Goal: Task Accomplishment & Management: Use online tool/utility

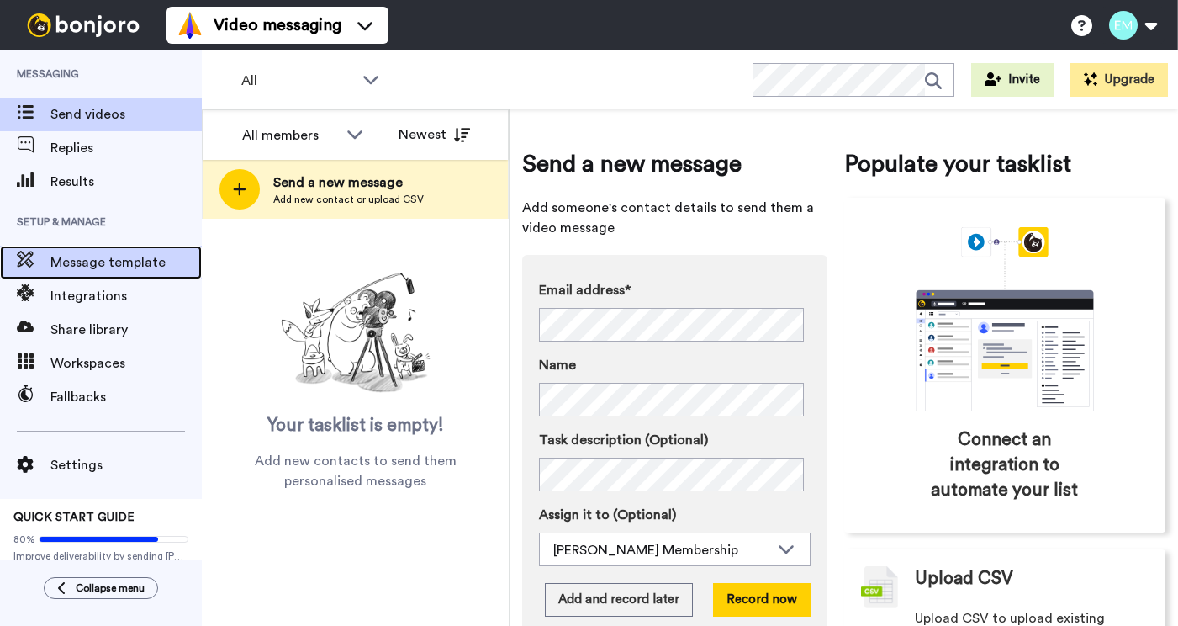
click at [88, 258] on span "Message template" at bounding box center [125, 262] width 151 height 20
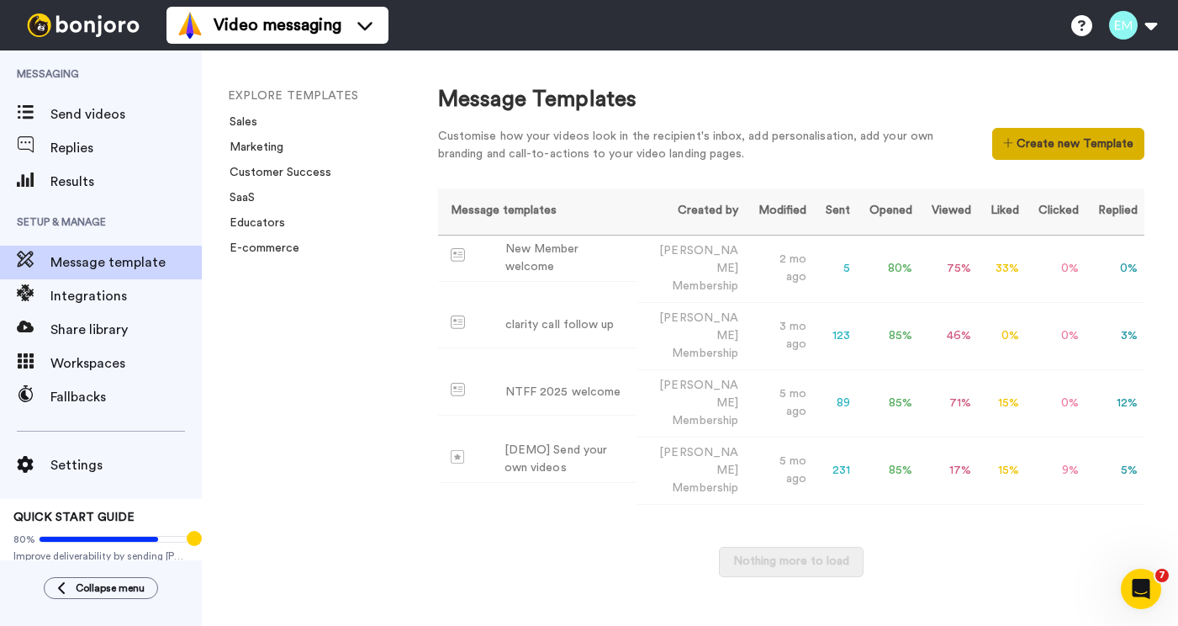
click at [1042, 146] on button "Create new Template" at bounding box center [1069, 144] width 152 height 32
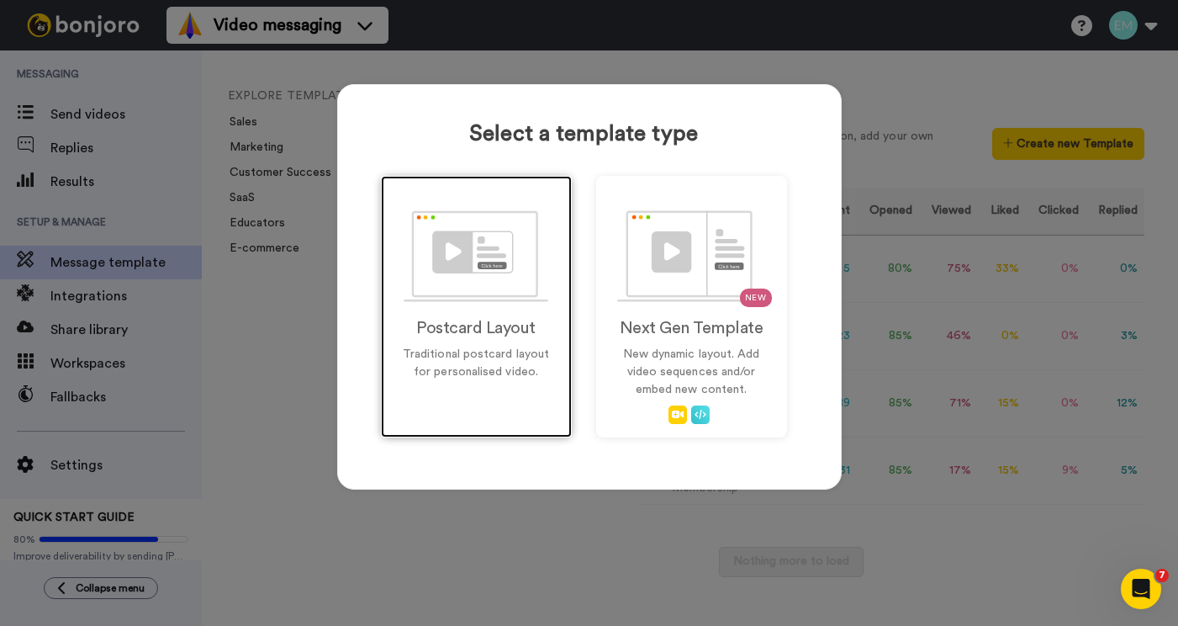
click at [429, 257] on img at bounding box center [476, 256] width 145 height 92
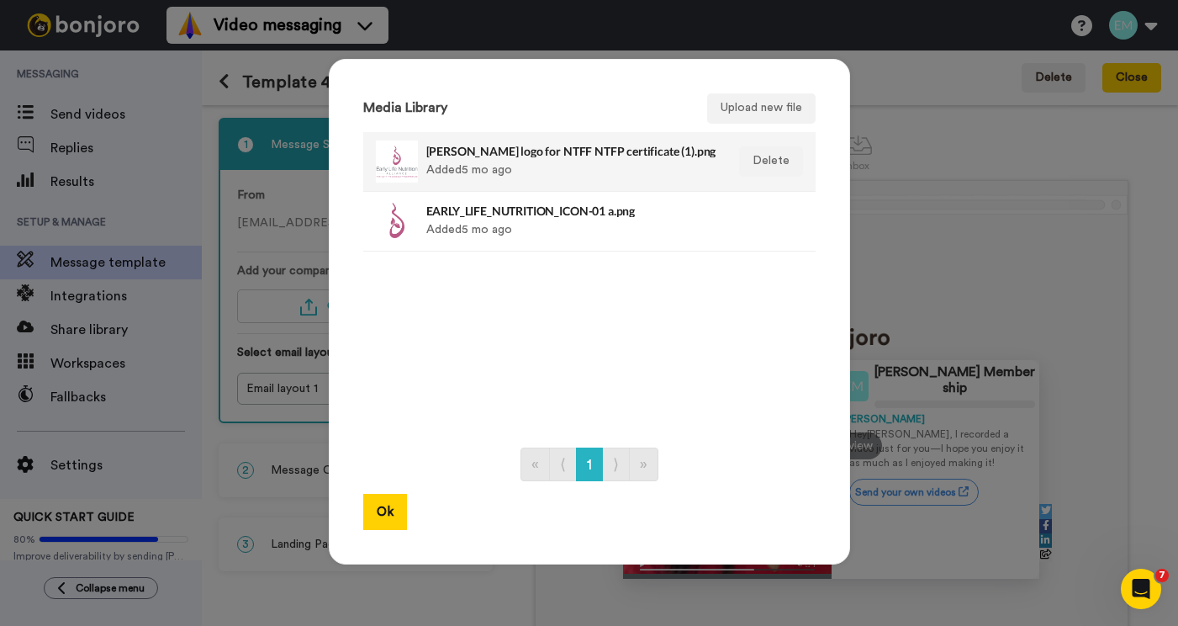
click at [464, 180] on div "[PERSON_NAME] logo for NTFF NTFP certificate (1).png Added 5 mo ago" at bounding box center [571, 161] width 290 height 42
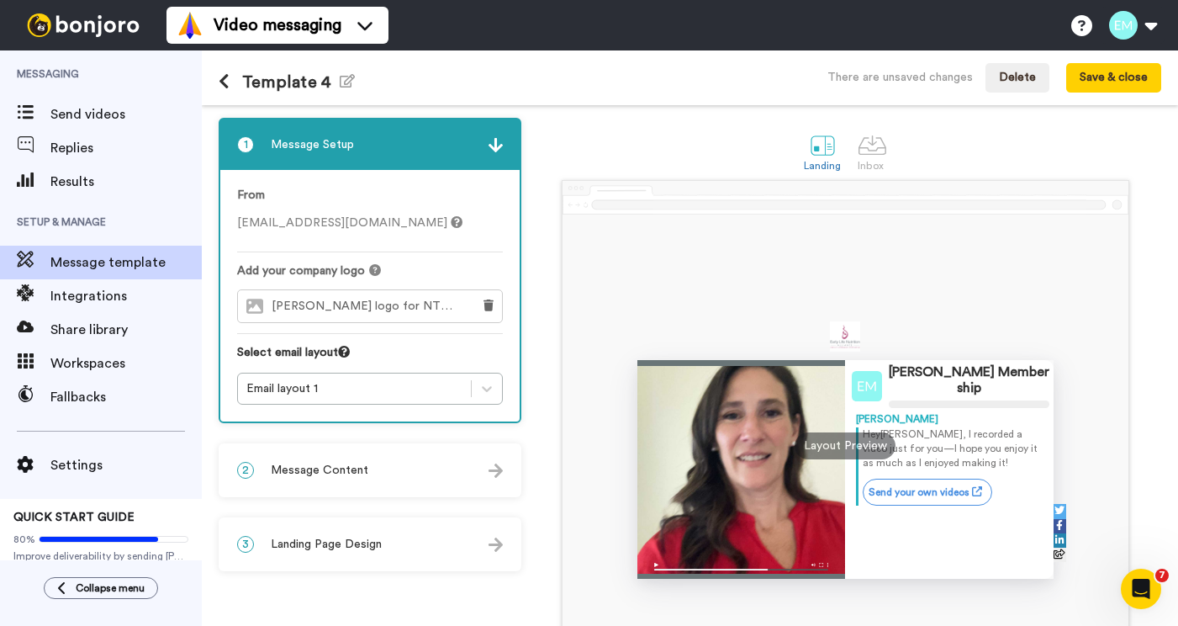
click at [502, 475] on img at bounding box center [496, 470] width 14 height 14
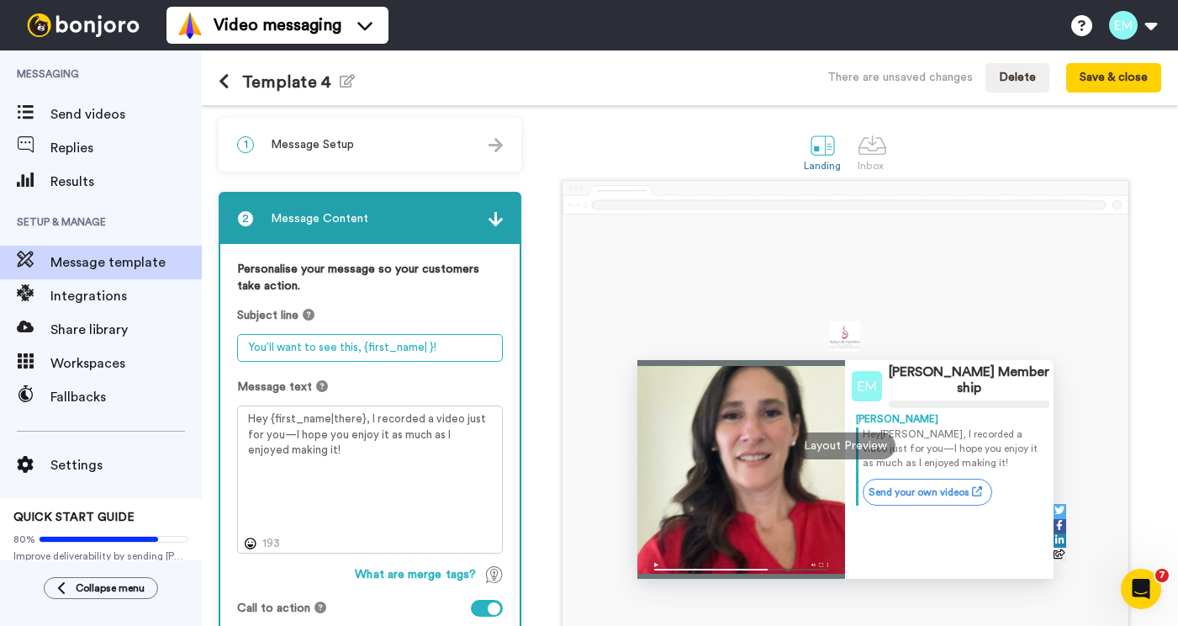
drag, startPoint x: 359, startPoint y: 349, endPoint x: 237, endPoint y: 348, distance: 122.0
click at [237, 348] on textarea "You’ll want to see this, {first_name| }!" at bounding box center [370, 348] width 266 height 28
click at [354, 348] on textarea "{first_name| }!" at bounding box center [370, 348] width 266 height 28
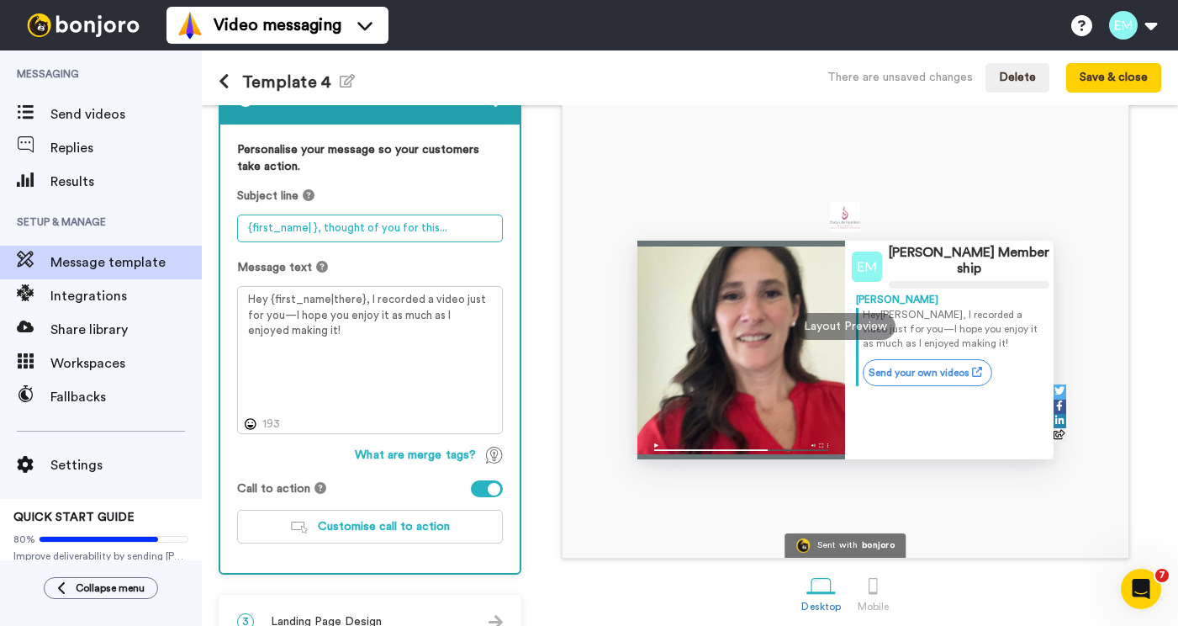
scroll to position [124, 0]
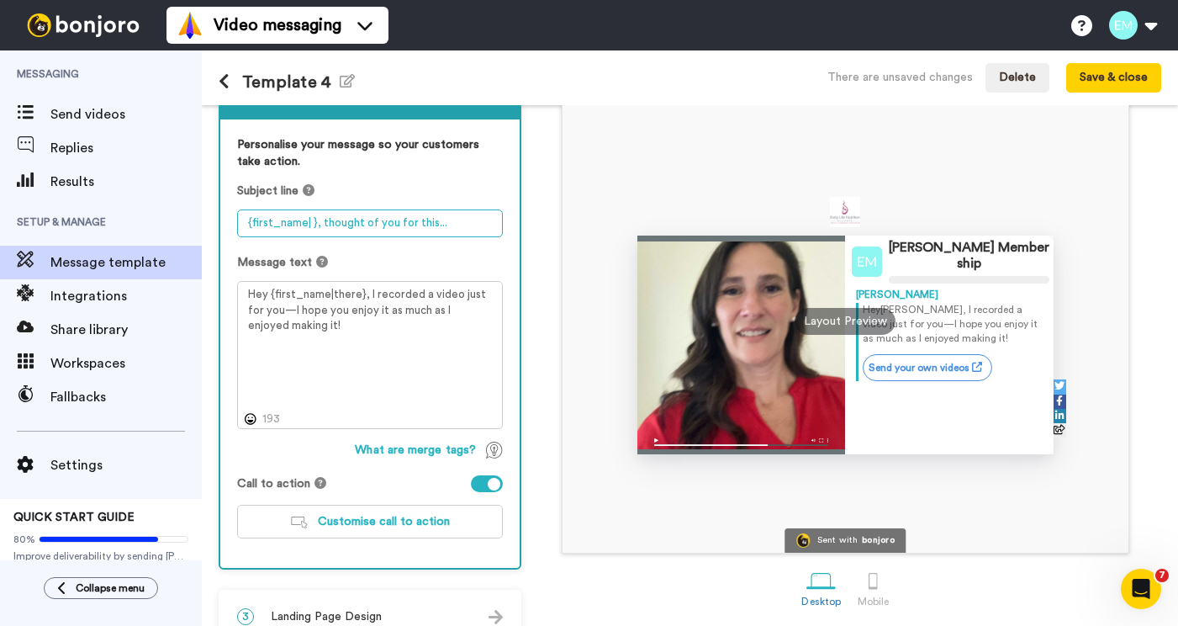
type textarea "{first_name| }, thought of you for this..."
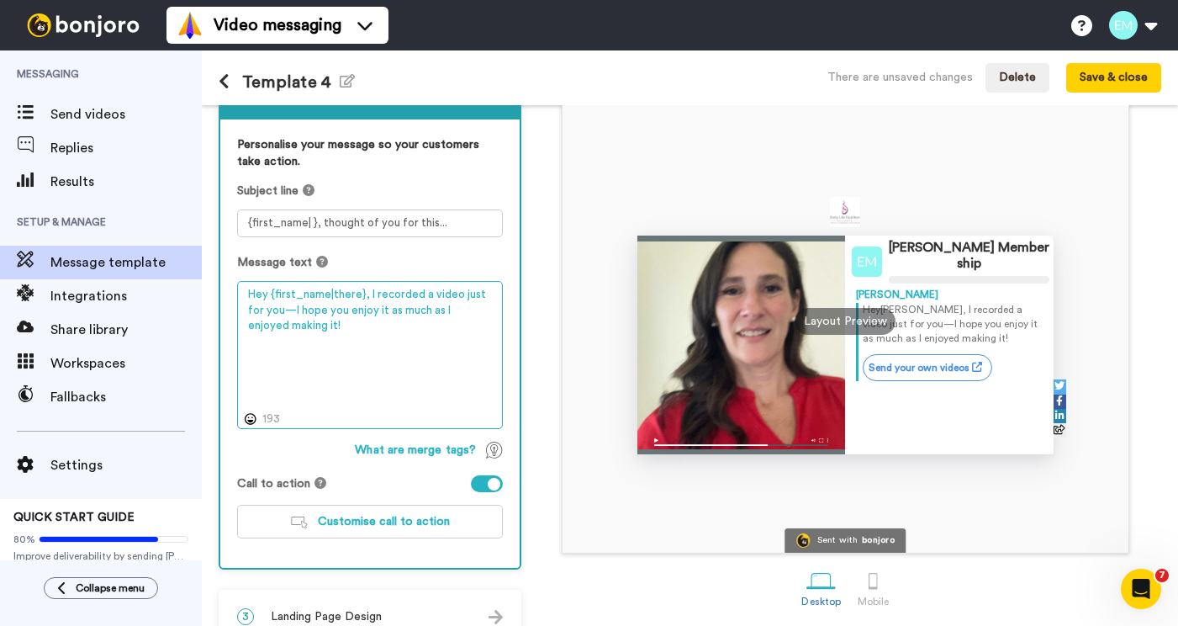
click at [427, 296] on textarea "Hey {first_name|there}, I recorded a video just for you—I hope you enjoy it as …" at bounding box center [370, 355] width 266 height 148
click at [397, 299] on textarea "Hey {first_name|there}, I recorded a quick video just for you—I hope you enjoy …" at bounding box center [370, 355] width 266 height 148
drag, startPoint x: 296, startPoint y: 315, endPoint x: 302, endPoint y: 332, distance: 18.6
click at [302, 332] on textarea "Hey {first_name|there}, I made a quick video just for you—I hope you enjoy it a…" at bounding box center [370, 355] width 266 height 148
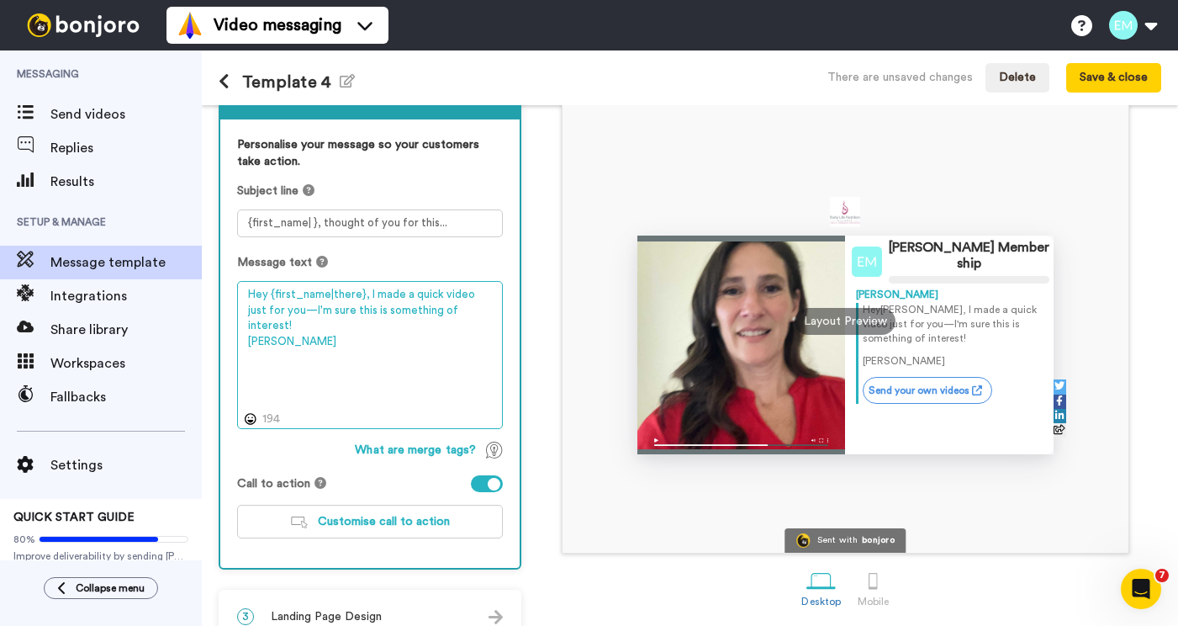
click at [474, 295] on textarea "Hey {first_name|there}, I made a quick video just for you—I'm sure this is some…" at bounding box center [370, 355] width 266 height 148
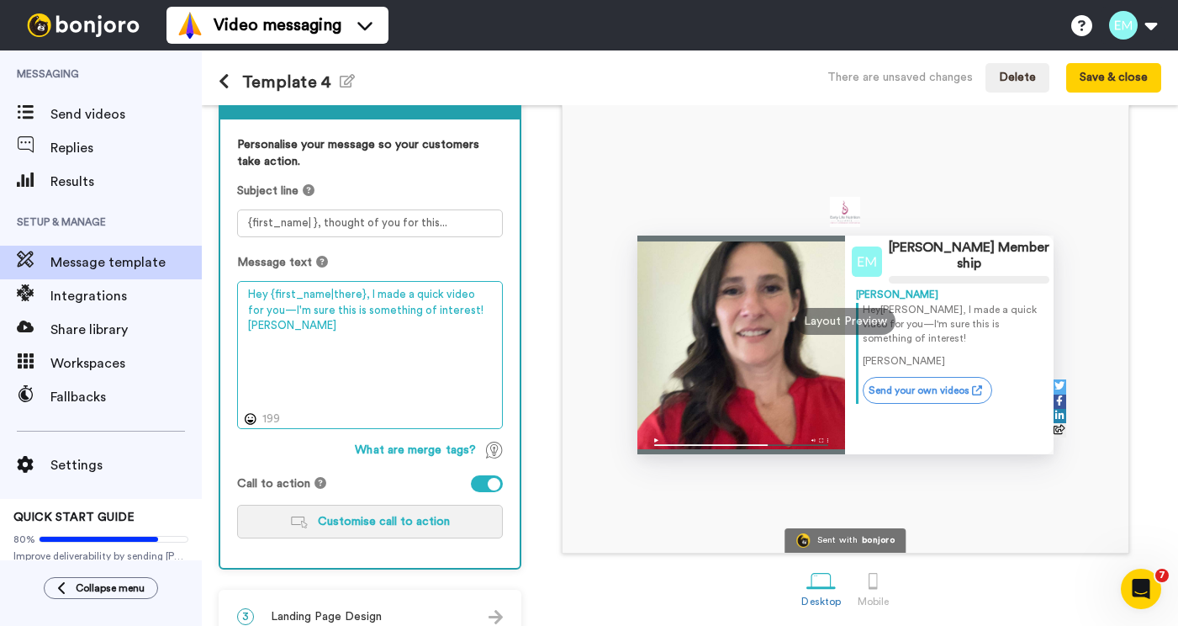
type textarea "Hey {first_name|there}, I made a quick video for you—I'm sure this is something…"
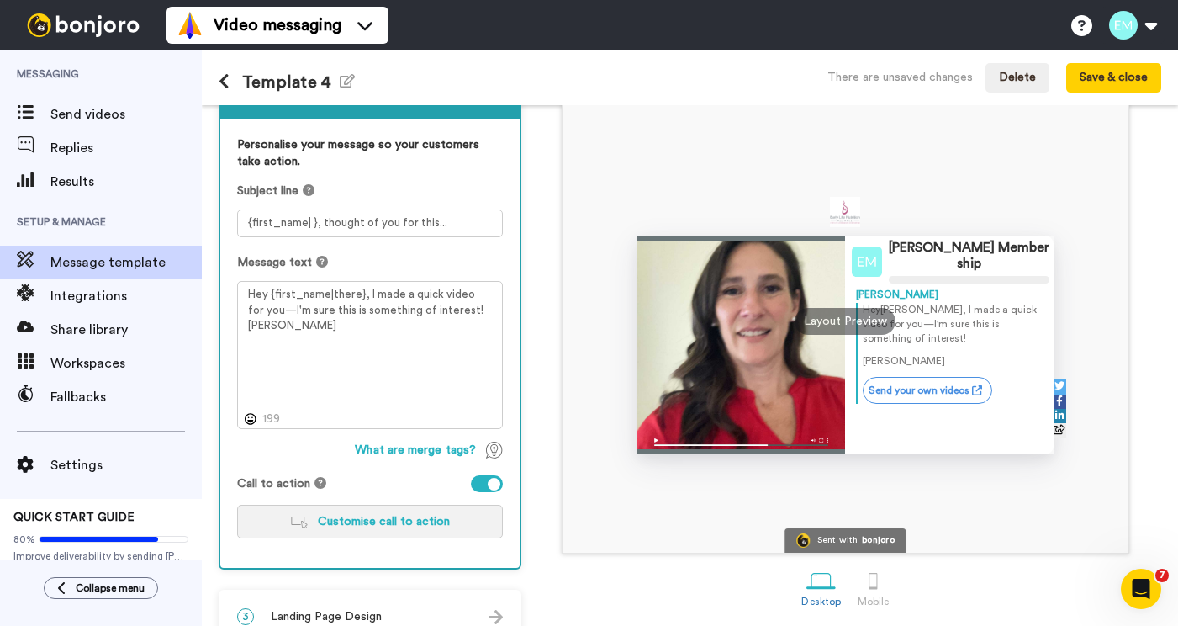
click at [377, 525] on span "Customise call to action" at bounding box center [384, 522] width 132 height 12
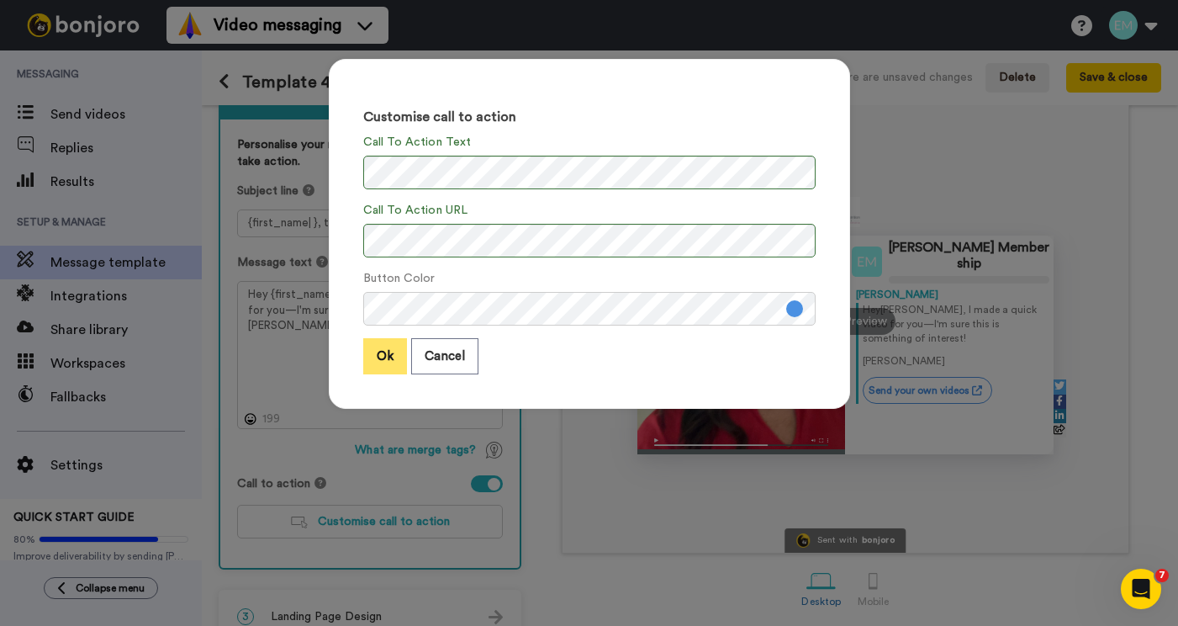
click at [382, 357] on button "Ok" at bounding box center [385, 356] width 44 height 36
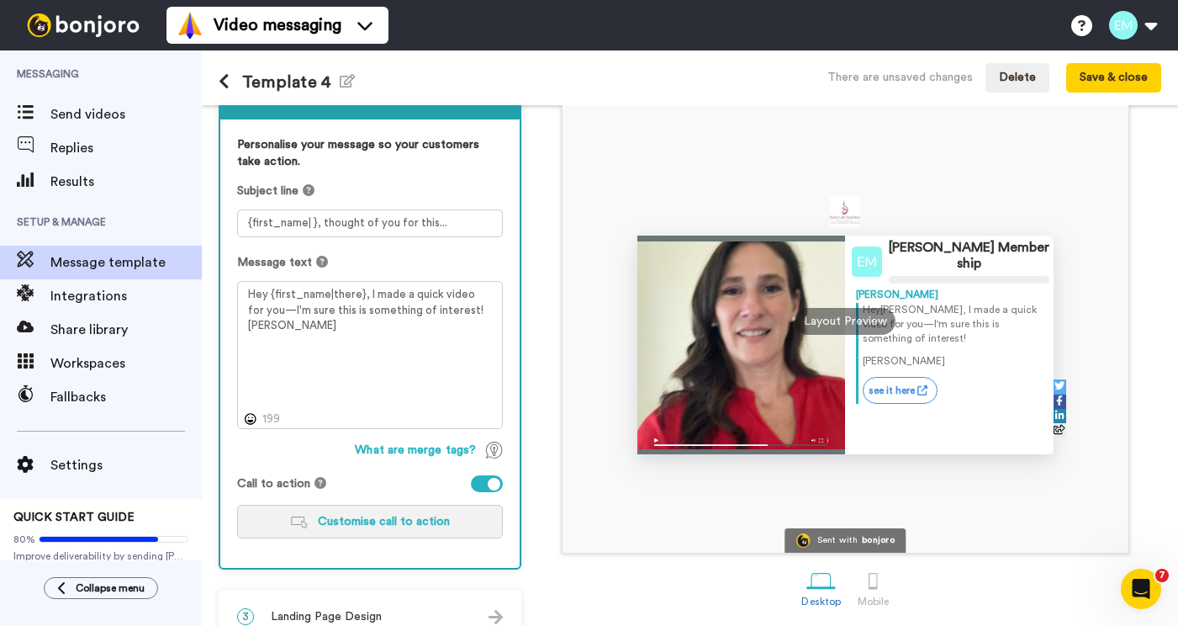
scroll to position [155, 0]
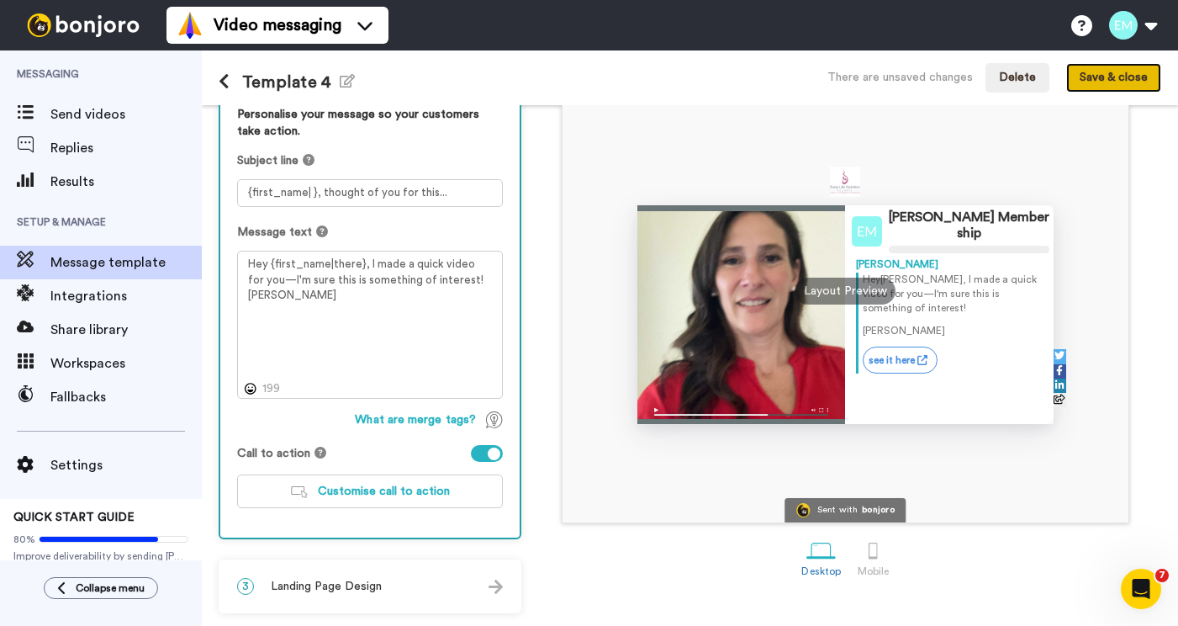
click at [1112, 82] on button "Save & close" at bounding box center [1114, 78] width 95 height 30
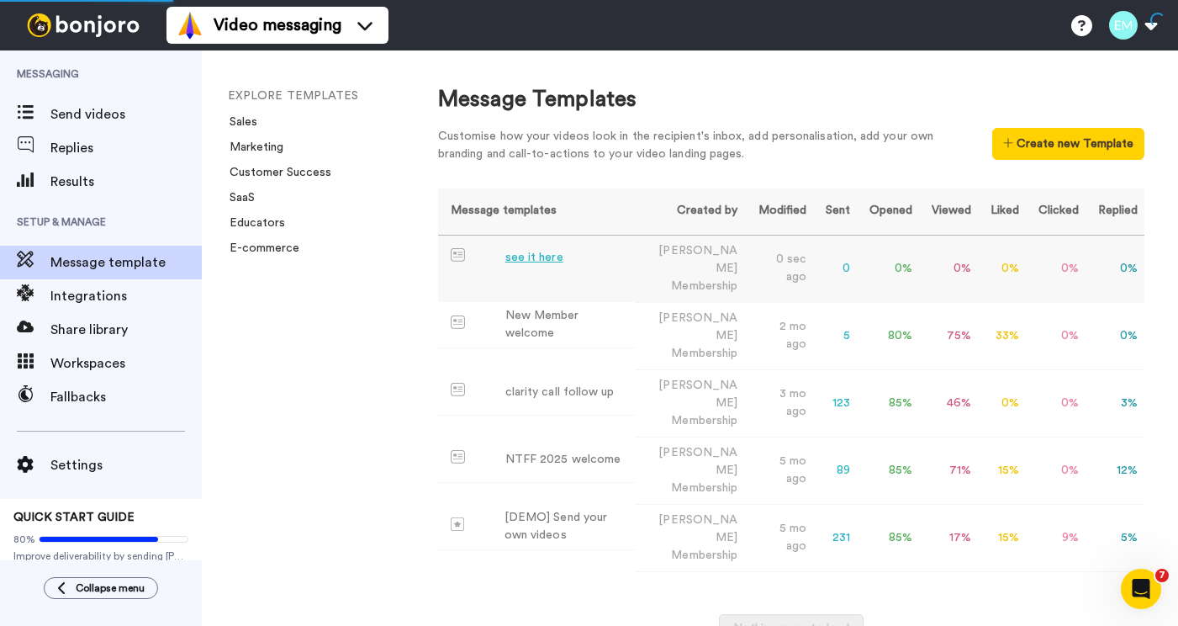
click at [525, 262] on div "see it here" at bounding box center [535, 258] width 58 height 18
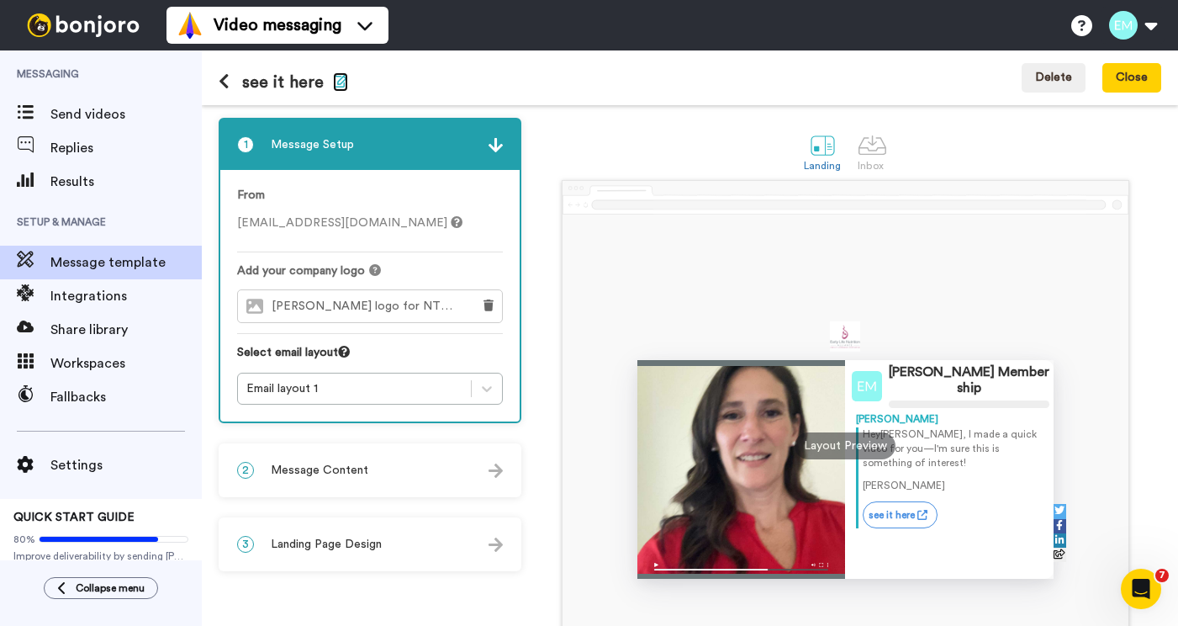
click at [342, 79] on icon "button" at bounding box center [340, 80] width 15 height 13
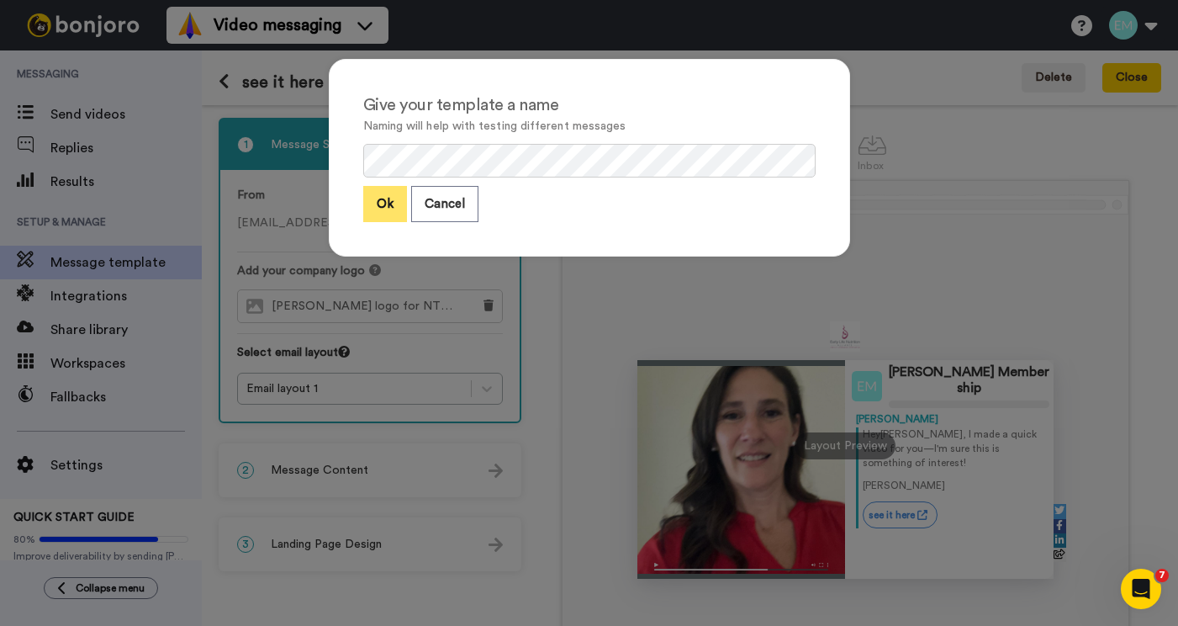
click at [382, 211] on button "Ok" at bounding box center [385, 204] width 44 height 36
